Goal: Transaction & Acquisition: Purchase product/service

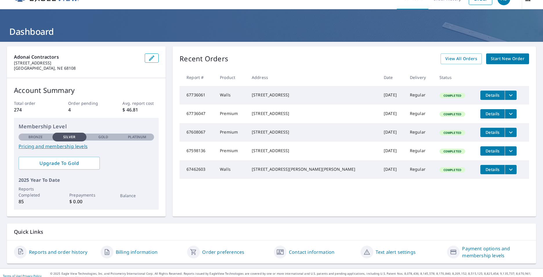
scroll to position [18, 0]
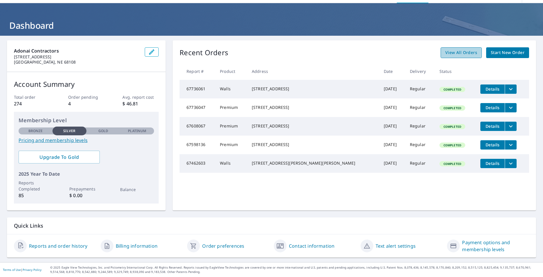
click at [470, 53] on span "View All Orders" at bounding box center [461, 52] width 32 height 7
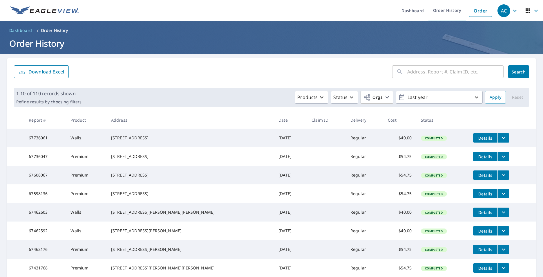
click at [412, 72] on input "text" at bounding box center [455, 72] width 96 height 16
type input "4502"
click button "Search" at bounding box center [518, 71] width 21 height 13
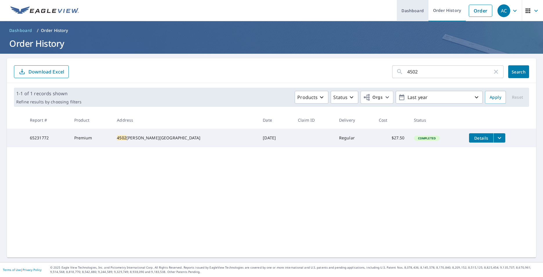
click at [414, 13] on link "Dashboard" at bounding box center [413, 10] width 32 height 21
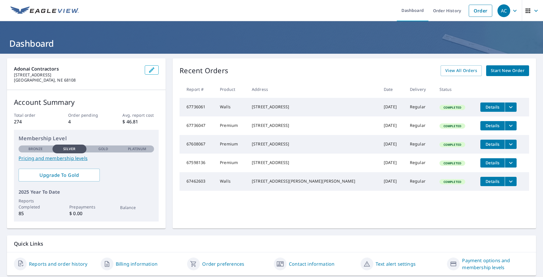
click at [498, 72] on span "Start New Order" at bounding box center [508, 70] width 34 height 7
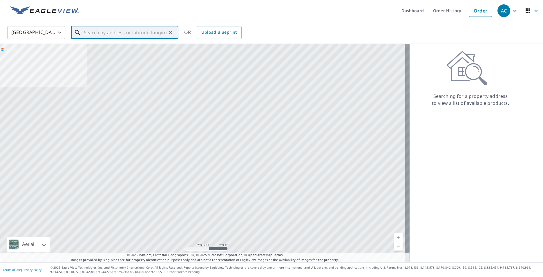
click at [102, 36] on input "text" at bounding box center [125, 32] width 83 height 16
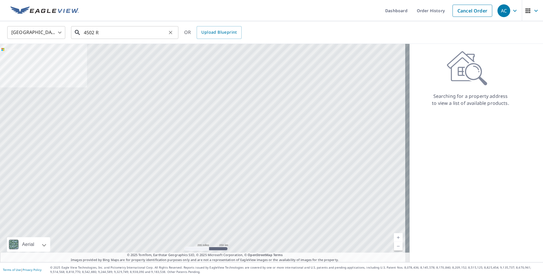
click at [98, 33] on input "4502 R" at bounding box center [125, 32] width 83 height 16
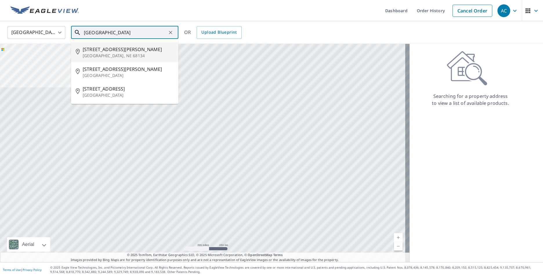
click at [102, 55] on p "[GEOGRAPHIC_DATA], NE 68134" at bounding box center [128, 56] width 91 height 6
type input "[STREET_ADDRESS][PERSON_NAME]"
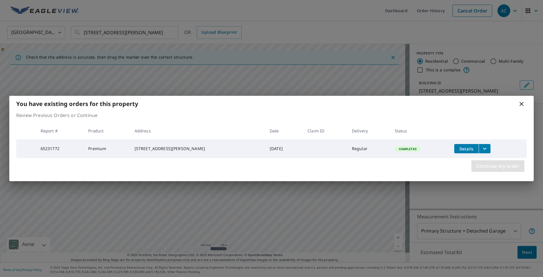
click at [483, 169] on span "Continue my order" at bounding box center [498, 166] width 44 height 8
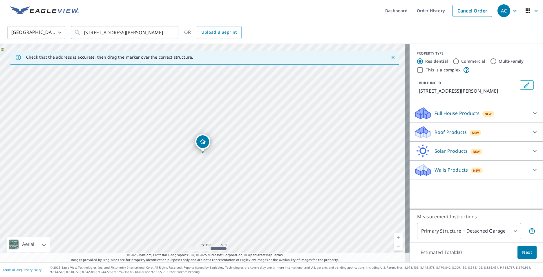
click at [461, 173] on div "Walls Products New" at bounding box center [471, 170] width 114 height 14
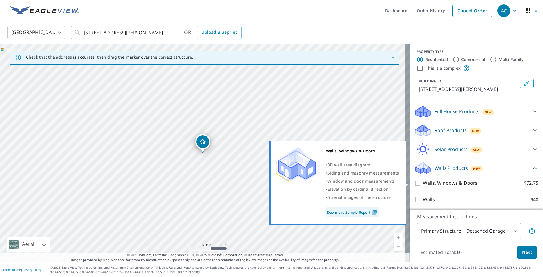
scroll to position [2, 0]
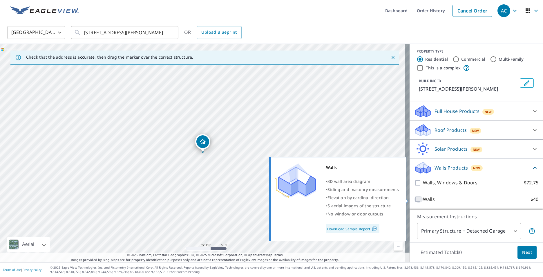
click at [417, 201] on input "Walls $40" at bounding box center [418, 198] width 9 height 7
checkbox input "true"
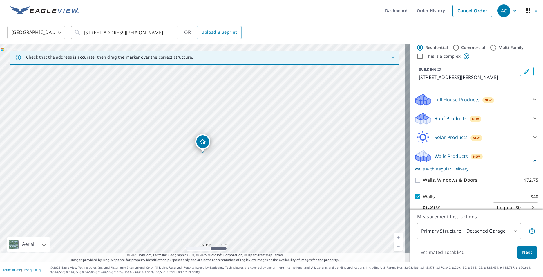
scroll to position [24, 0]
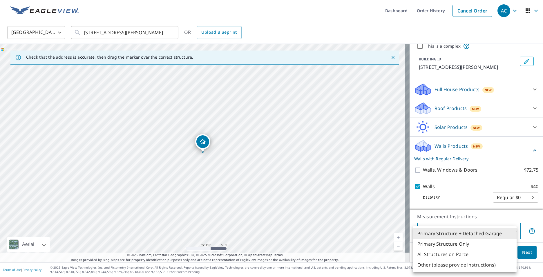
click at [509, 230] on body "AC AC Dashboard Order History Cancel Order AC United States [GEOGRAPHIC_DATA] ​…" at bounding box center [271, 138] width 543 height 277
click at [486, 249] on li "All Structures on Parcel" at bounding box center [465, 254] width 104 height 10
type input "3"
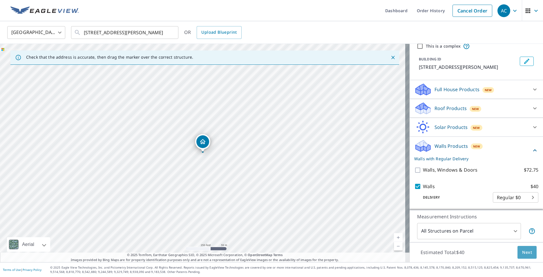
click at [522, 253] on span "Next" at bounding box center [527, 252] width 10 height 7
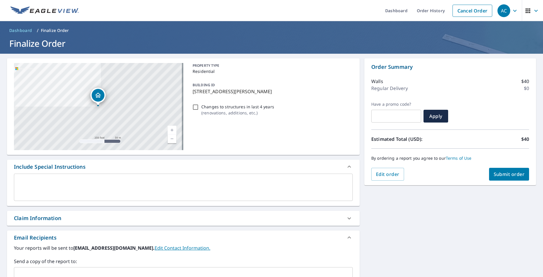
click at [499, 175] on span "Submit order" at bounding box center [509, 174] width 31 height 6
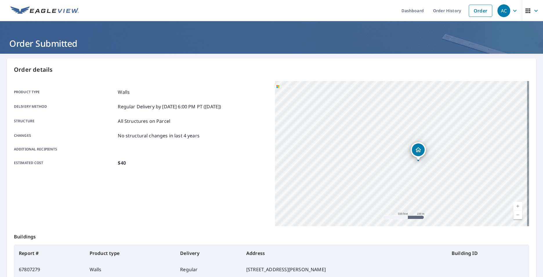
click at [146, 154] on div "Product type Walls Delivery method Regular Delivery by [DATE] 6:00 PM PT ([DATE…" at bounding box center [141, 127] width 254 height 78
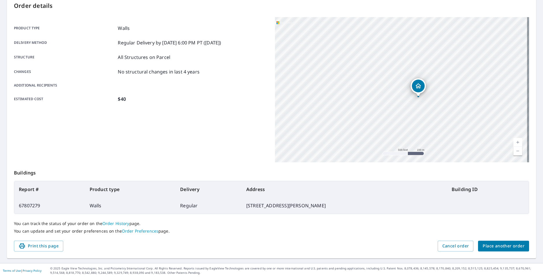
scroll to position [65, 0]
click at [146, 147] on div "Product type Walls Delivery method Regular Delivery by [DATE] 6:00 PM PT ([DATE…" at bounding box center [141, 88] width 254 height 145
click at [164, 84] on div "Additional recipients" at bounding box center [141, 84] width 254 height 5
